Goal: Information Seeking & Learning: Learn about a topic

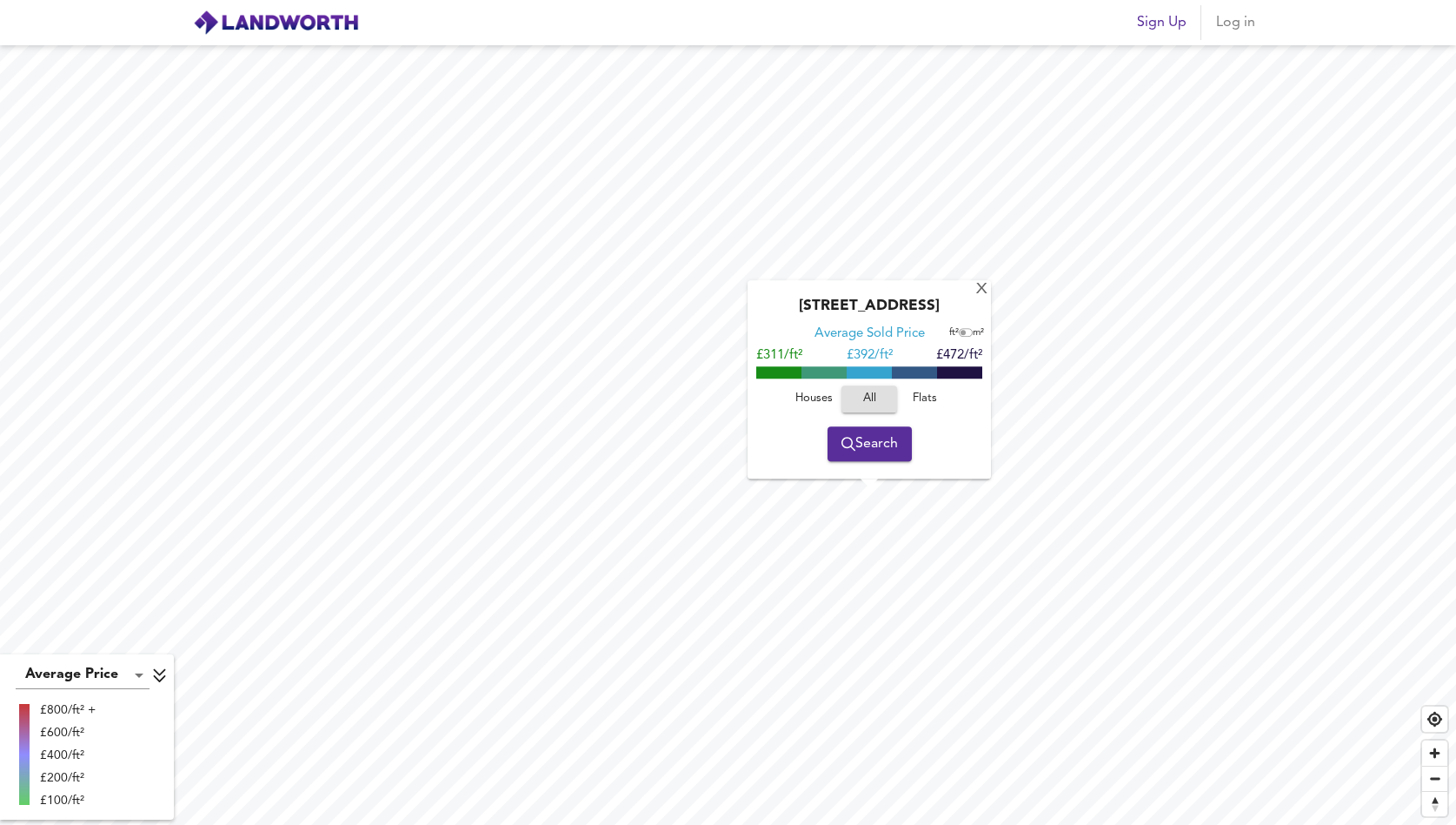
click at [811, 401] on span "Houses" at bounding box center [814, 399] width 47 height 20
click at [934, 401] on span "Flats" at bounding box center [925, 399] width 47 height 20
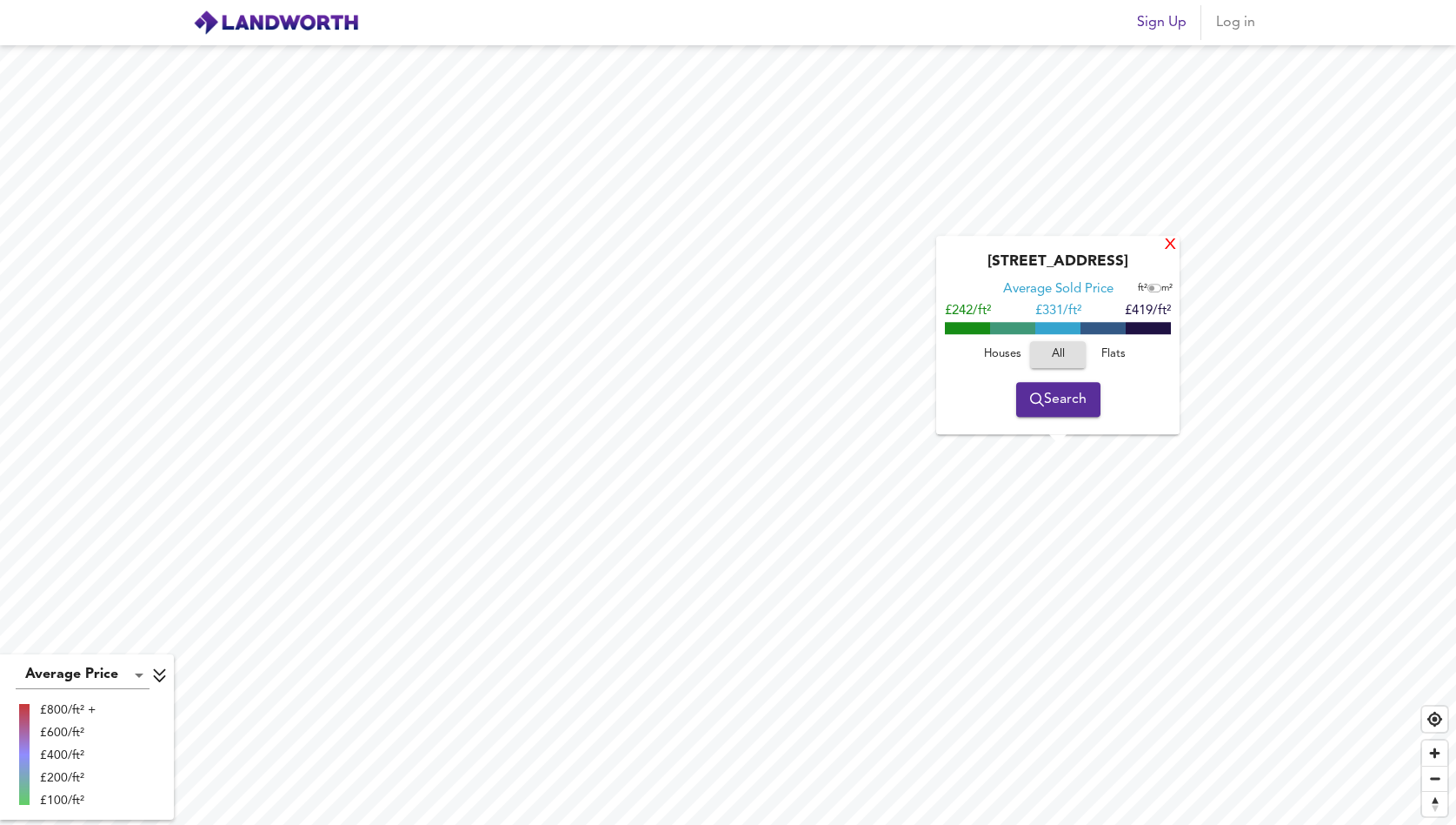
click at [1176, 253] on div "X" at bounding box center [1170, 246] width 15 height 17
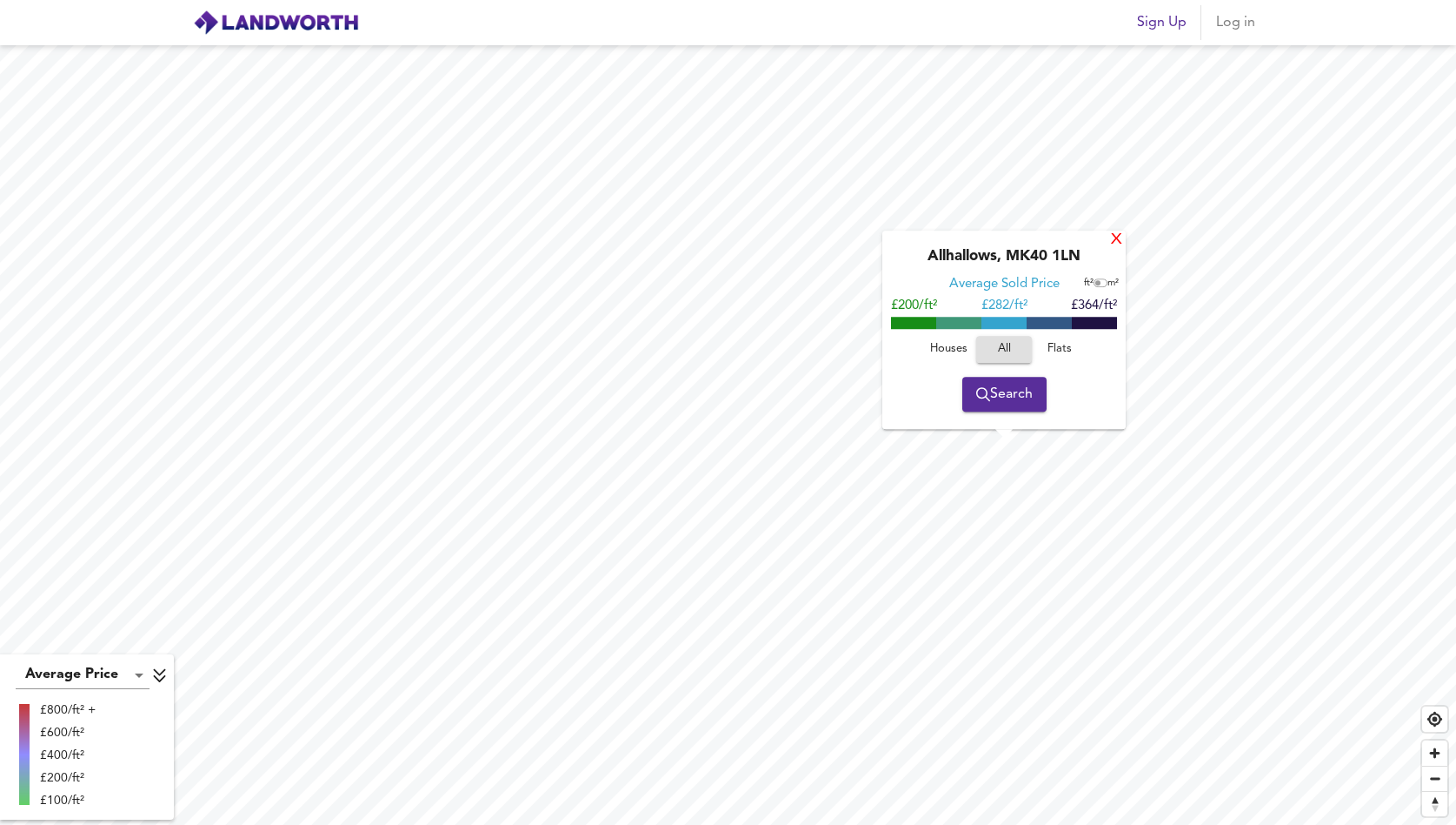
click at [1110, 240] on div "X" at bounding box center [1116, 240] width 15 height 17
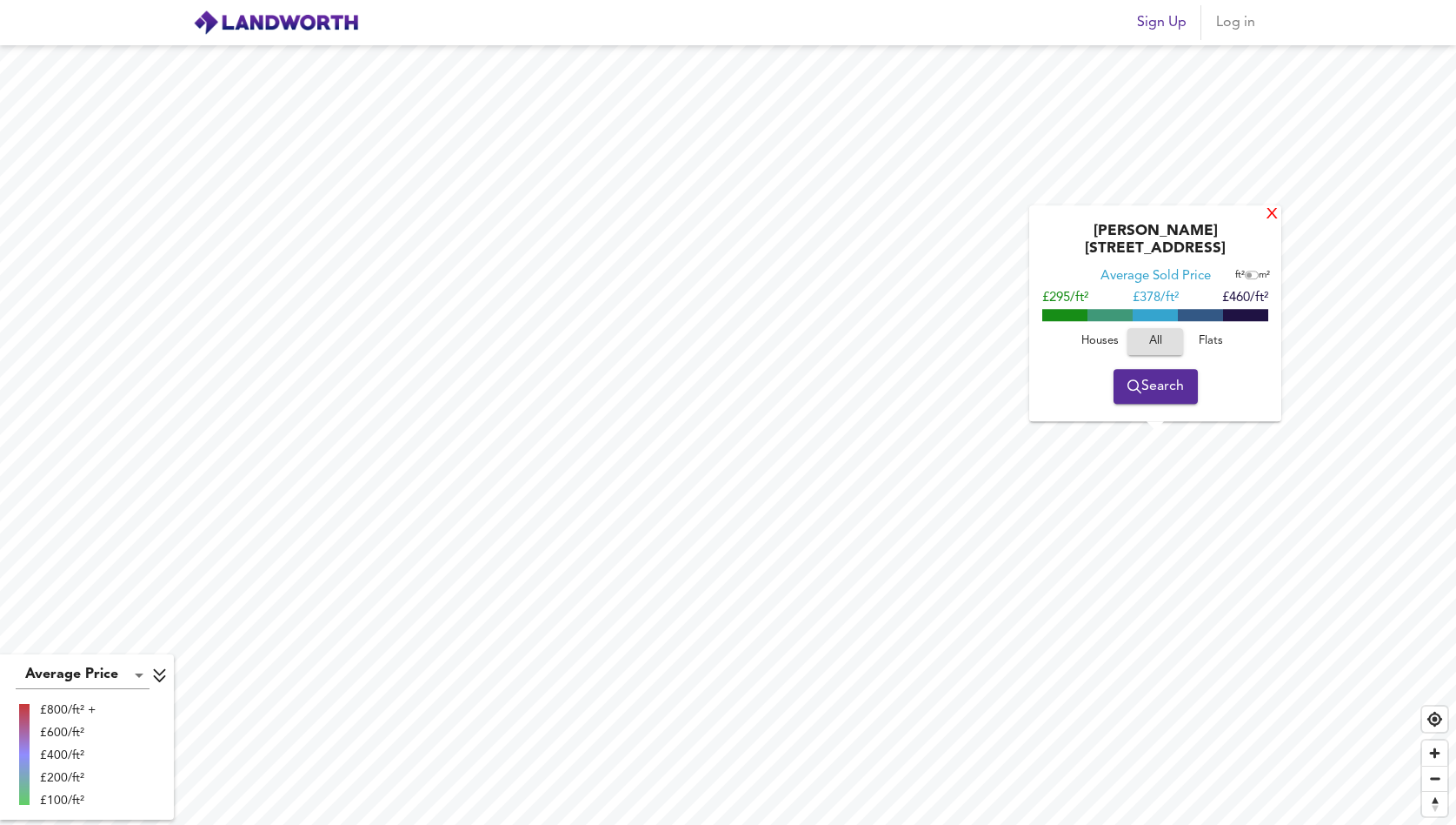
click at [1265, 224] on div "X" at bounding box center [1272, 215] width 15 height 17
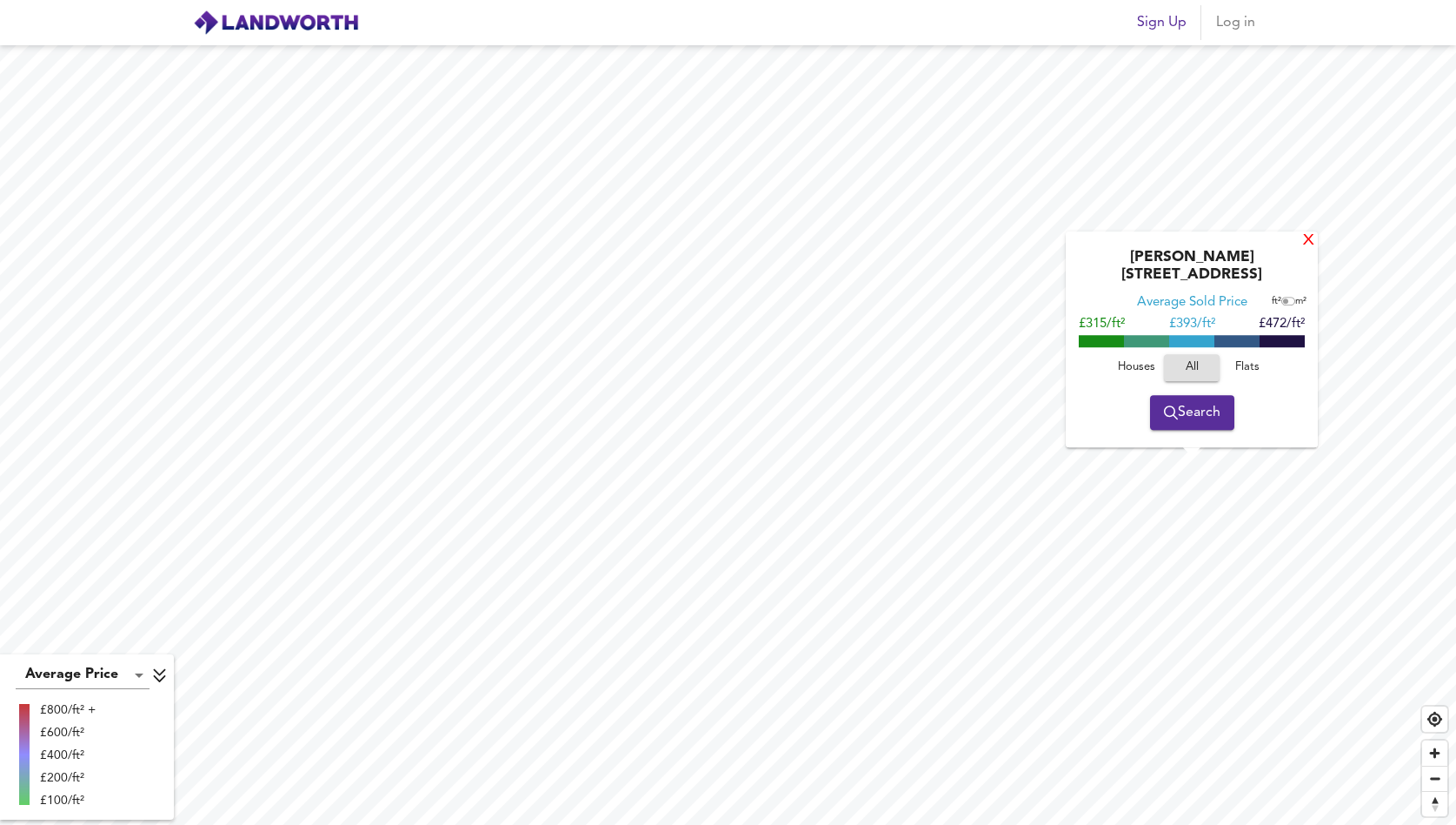
click at [1301, 250] on div "X" at bounding box center [1308, 241] width 15 height 17
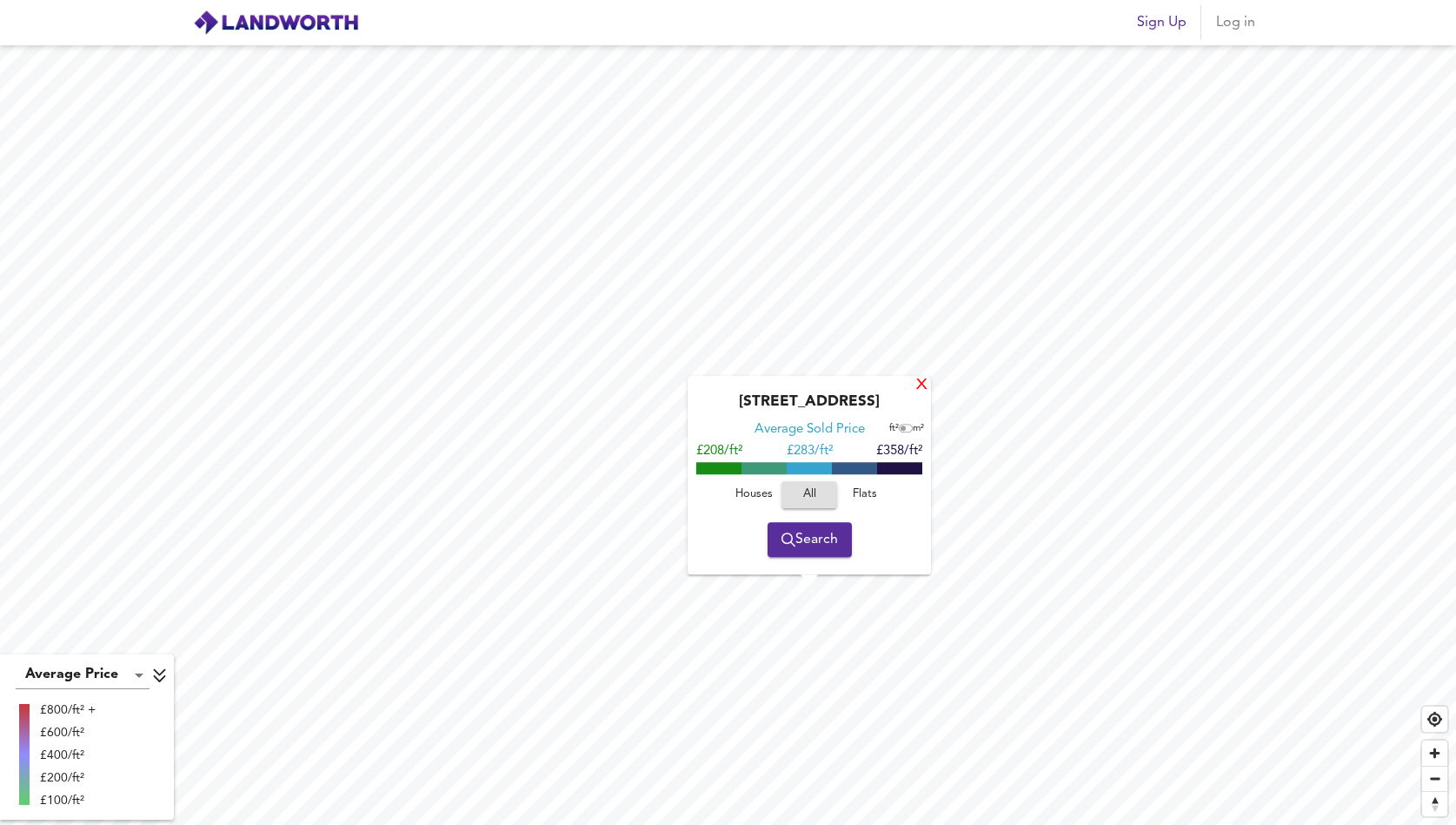
click at [922, 389] on div "X" at bounding box center [921, 385] width 15 height 17
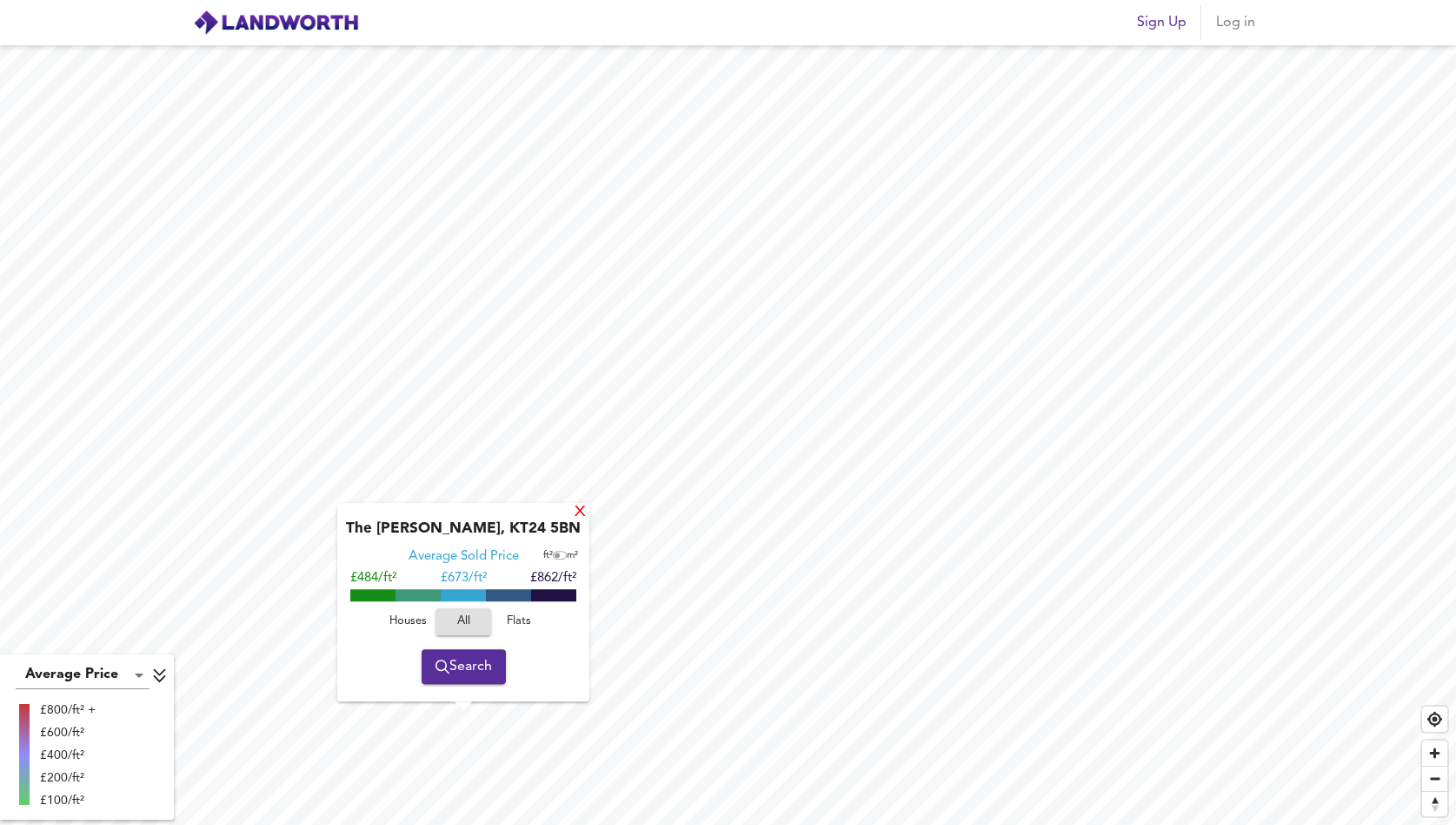
click at [573, 510] on div "X" at bounding box center [580, 512] width 15 height 17
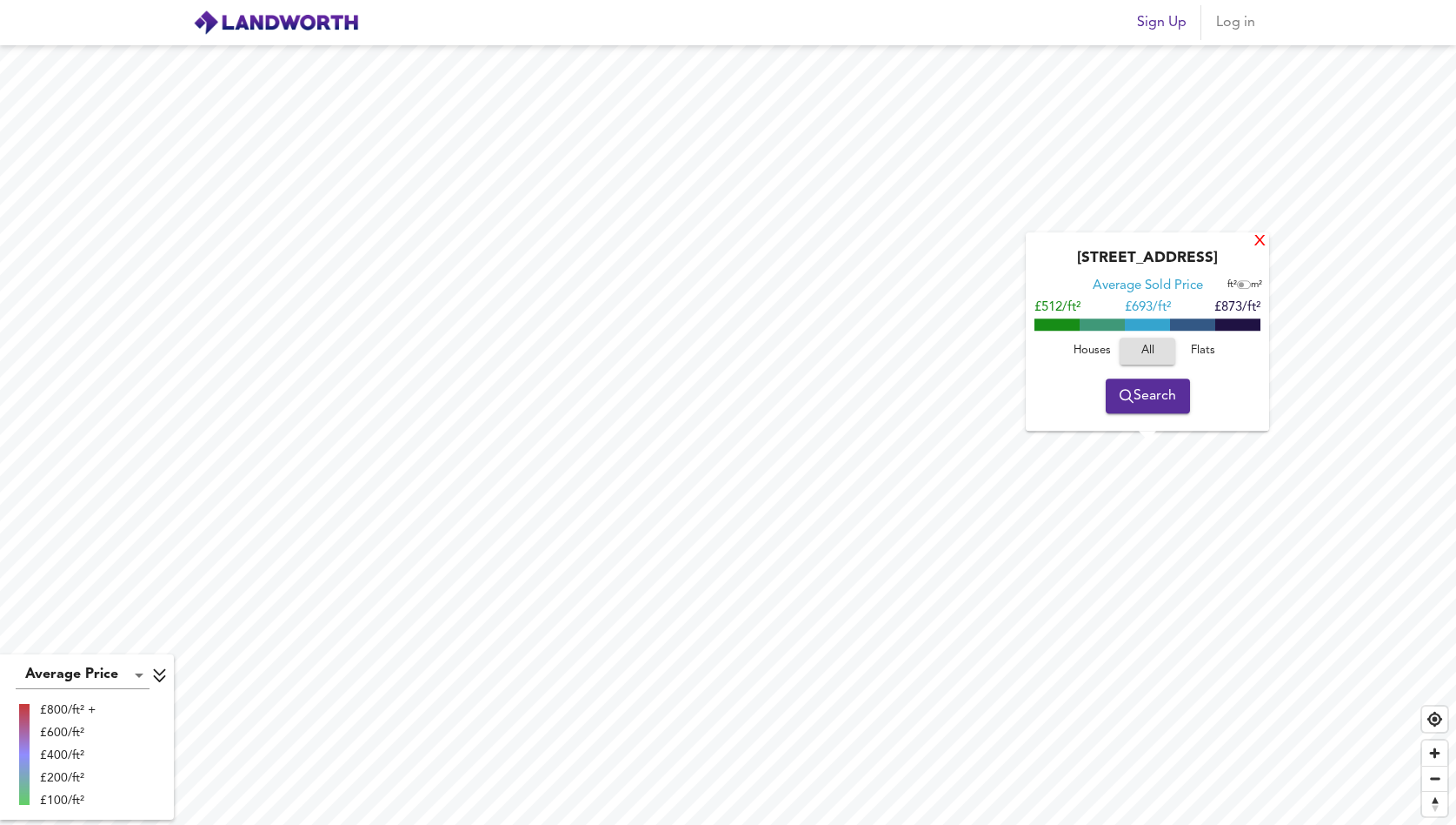
click at [1258, 246] on div "X" at bounding box center [1259, 242] width 15 height 17
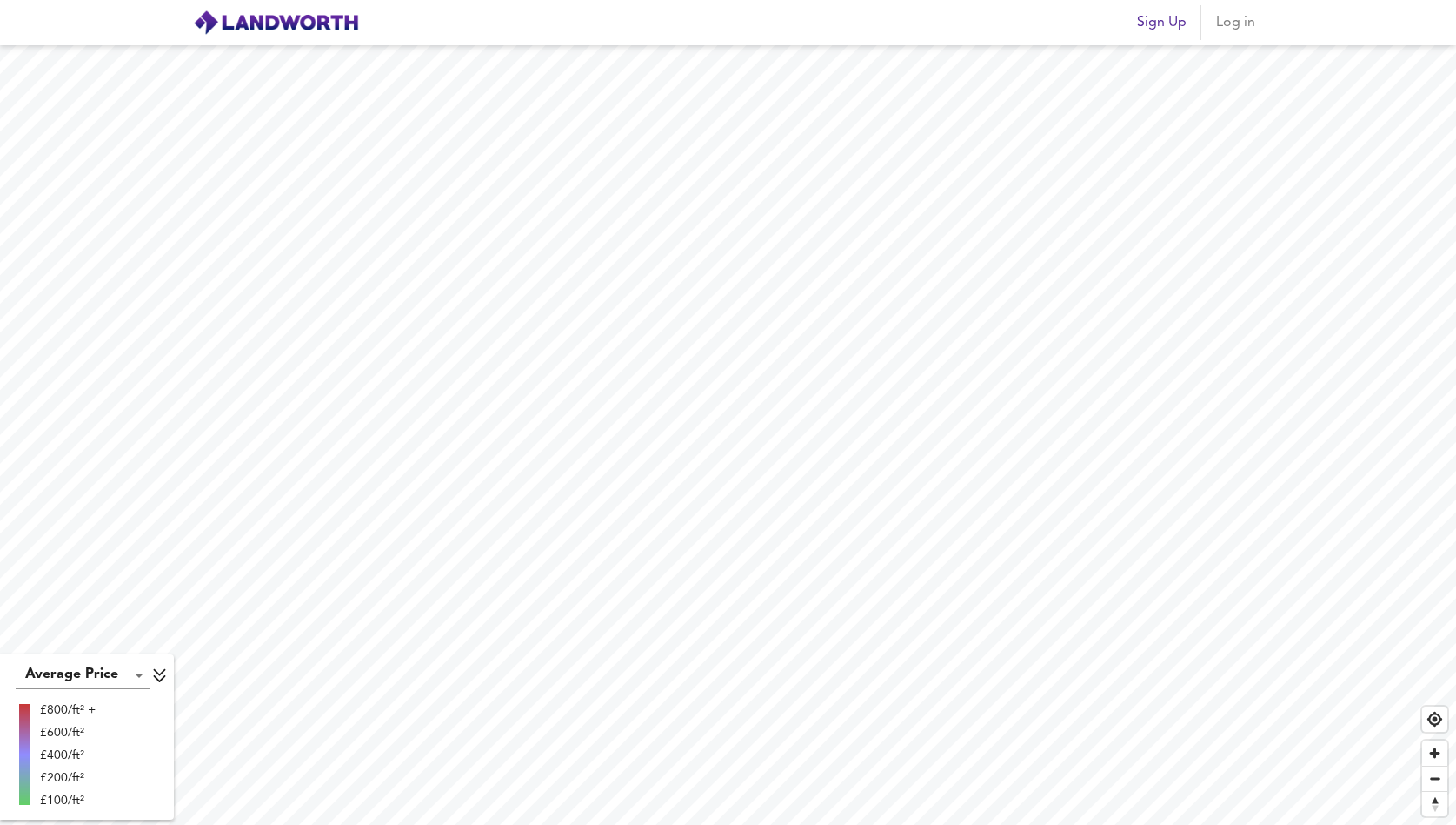
click at [1040, 824] on html "Sign Up Log in Average Price landworth £800/ft² + £600/ft² £400/ft² £200/ft² £1…" at bounding box center [728, 412] width 1456 height 825
click at [1236, 824] on html "Sign Up Log in Average Price landworth £800/ft² + £600/ft² £400/ft² £200/ft² £1…" at bounding box center [728, 412] width 1456 height 825
click at [1112, 308] on div "X" at bounding box center [1116, 307] width 15 height 17
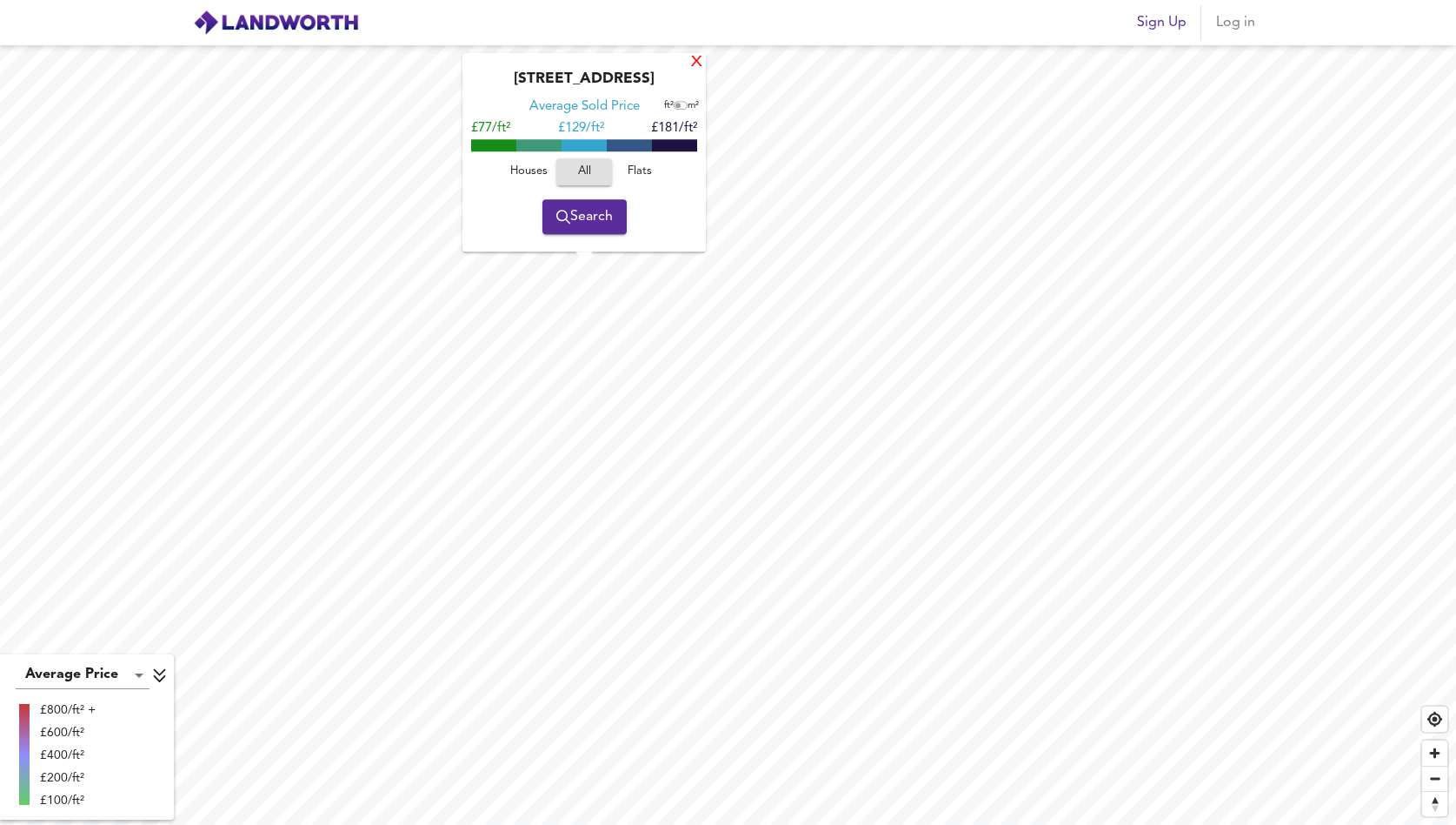
click at [696, 62] on div "X" at bounding box center [696, 63] width 15 height 17
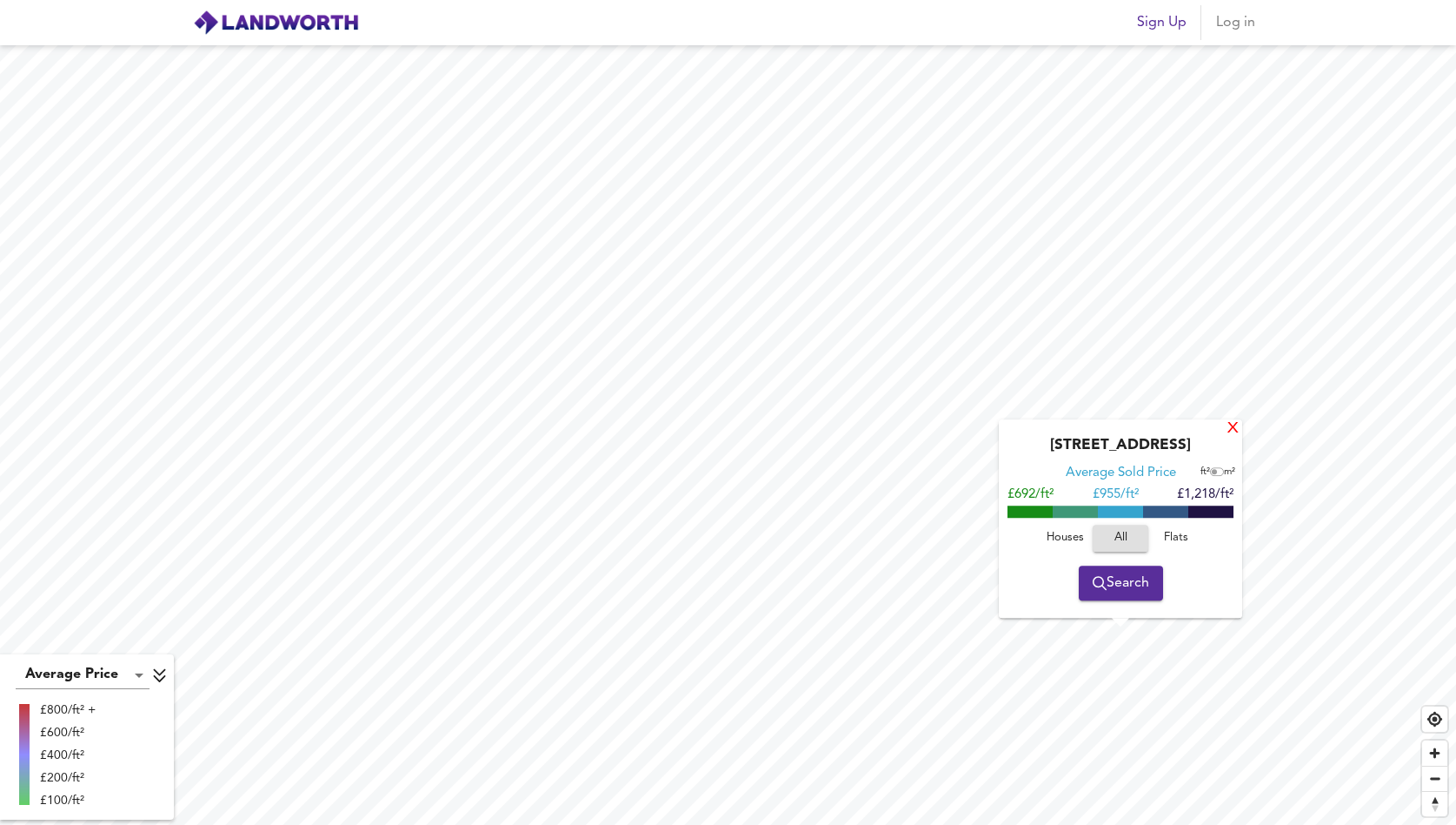
click at [1229, 433] on div "X" at bounding box center [1232, 429] width 15 height 17
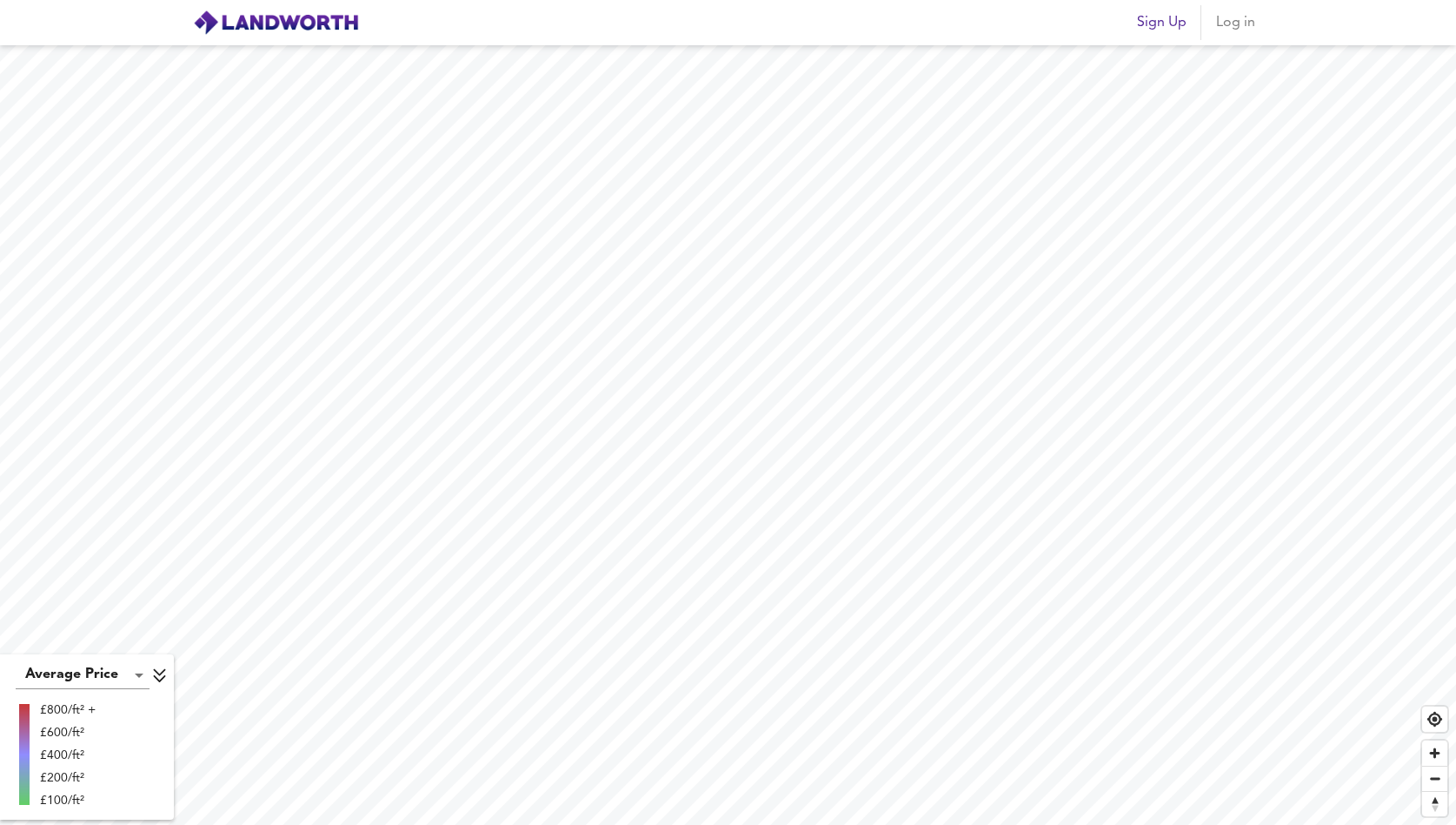
click at [1455, 569] on html "Sign Up Log in Average Price landworth £800/ft² + £600/ft² £400/ft² £200/ft² £1…" at bounding box center [728, 412] width 1456 height 825
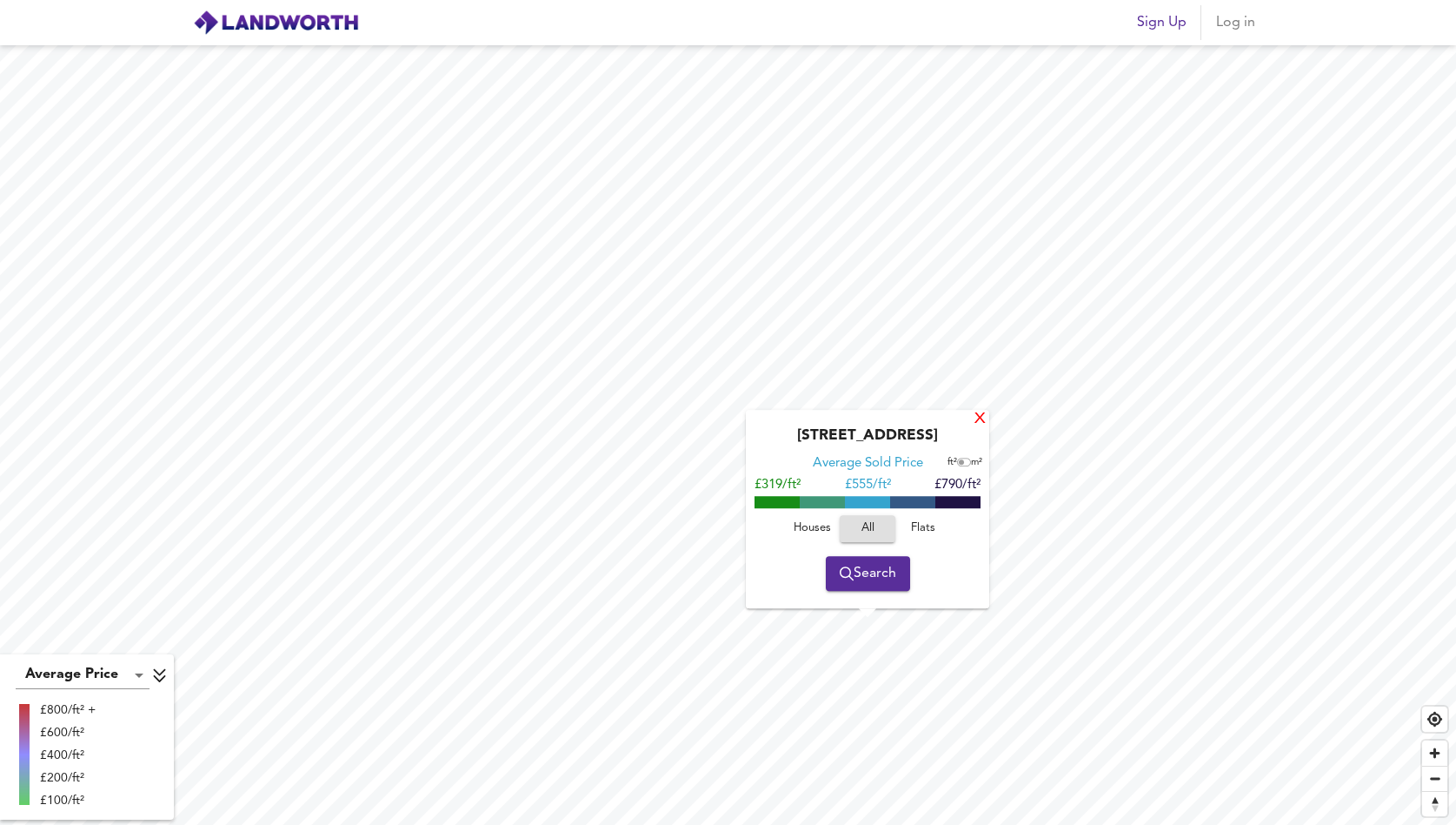
click at [977, 412] on div "X" at bounding box center [980, 419] width 15 height 17
